Goal: Information Seeking & Learning: Learn about a topic

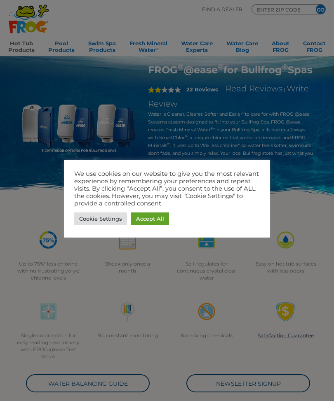
click at [153, 220] on link "Accept All" at bounding box center [150, 219] width 38 height 13
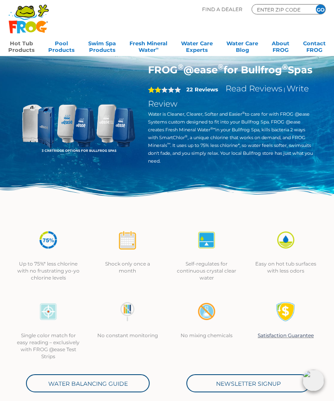
click at [21, 49] on link "Hot Tub Products" at bounding box center [21, 45] width 26 height 16
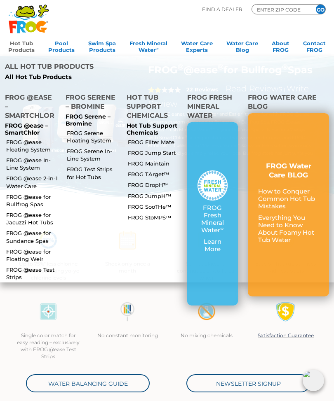
click at [33, 175] on link "FROG @ease 2-in-1 Water Care" at bounding box center [32, 182] width 52 height 15
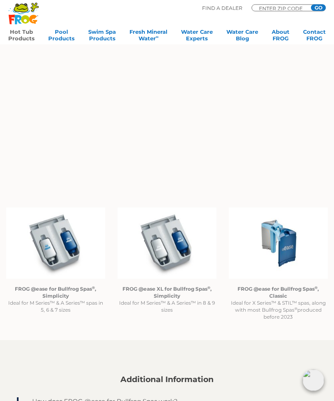
scroll to position [489, 0]
click at [280, 246] on img at bounding box center [278, 243] width 99 height 71
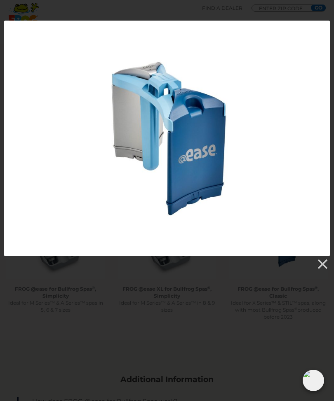
click at [319, 268] on link at bounding box center [322, 264] width 12 height 12
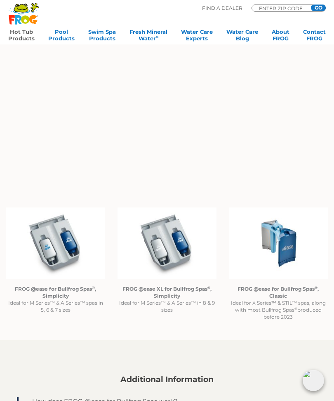
click at [292, 290] on strong "FROG @ease for Bullfrog Spas ® , Classic" at bounding box center [277, 292] width 81 height 13
click at [276, 253] on img at bounding box center [278, 243] width 99 height 71
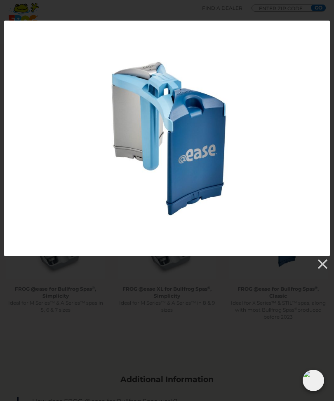
click at [327, 260] on link at bounding box center [322, 264] width 12 height 12
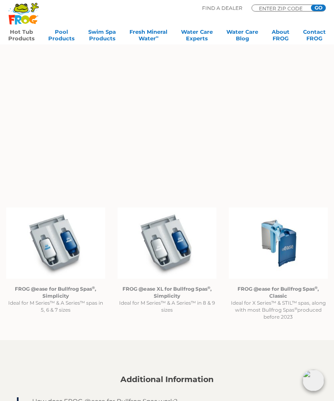
click at [309, 297] on p "FROG @ease for Bullfrog Spas ® , Classic Ideal for X Series™ & STIL™ spas, alon…" at bounding box center [278, 302] width 99 height 35
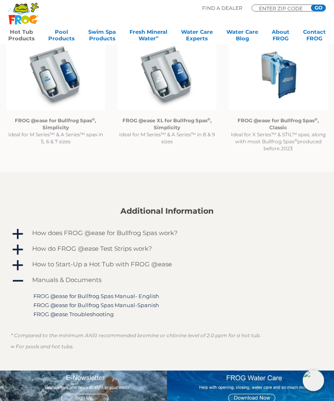
scroll to position [657, 0]
